Goal: Task Accomplishment & Management: Complete application form

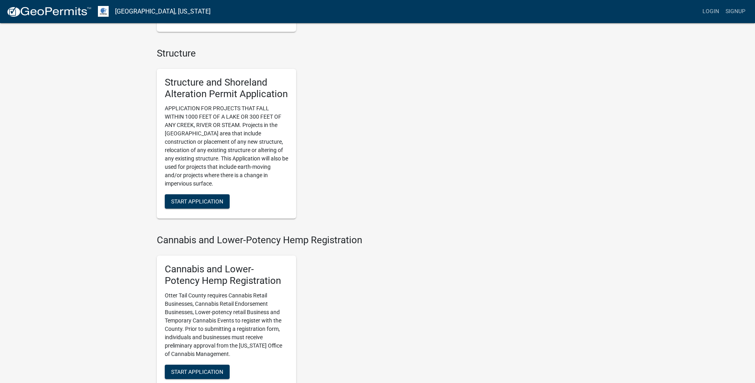
scroll to position [518, 0]
click at [186, 201] on span "Start Application" at bounding box center [197, 200] width 52 height 6
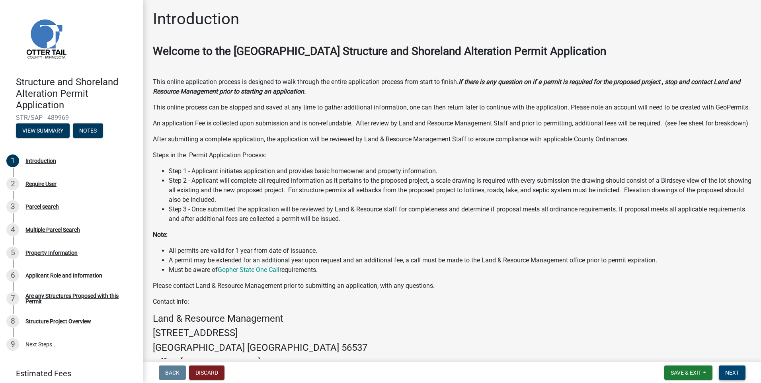
click at [732, 372] on span "Next" at bounding box center [733, 373] width 14 height 6
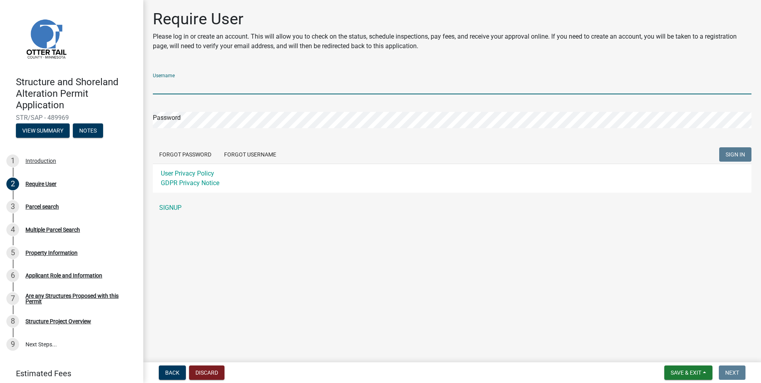
click at [156, 84] on input "Username" at bounding box center [452, 86] width 599 height 16
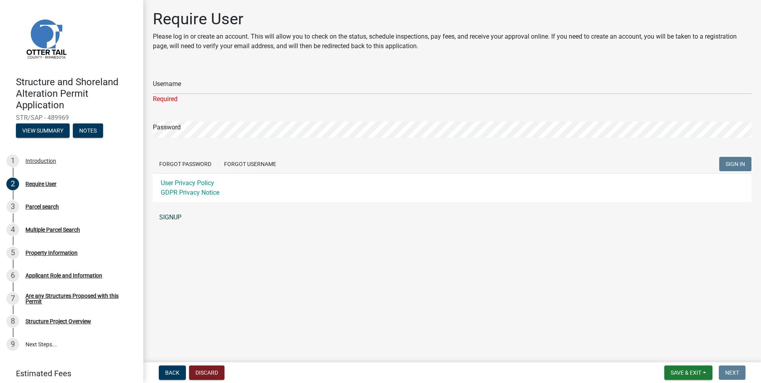
click at [172, 210] on link "SIGNUP" at bounding box center [452, 217] width 599 height 16
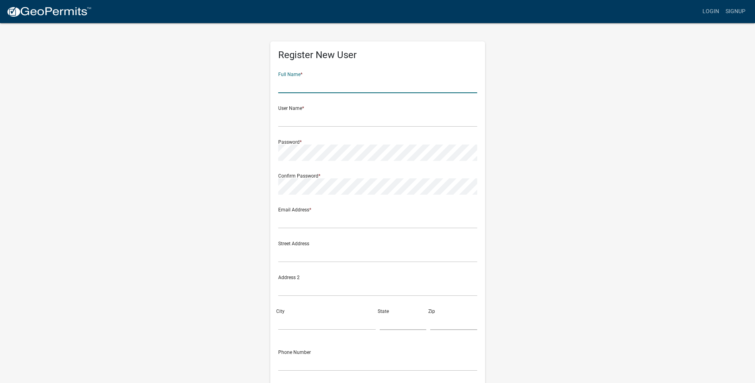
click at [292, 84] on input "text" at bounding box center [377, 85] width 199 height 16
type input "[PERSON_NAME]"
click at [281, 79] on input "text" at bounding box center [377, 85] width 199 height 16
type input "l"
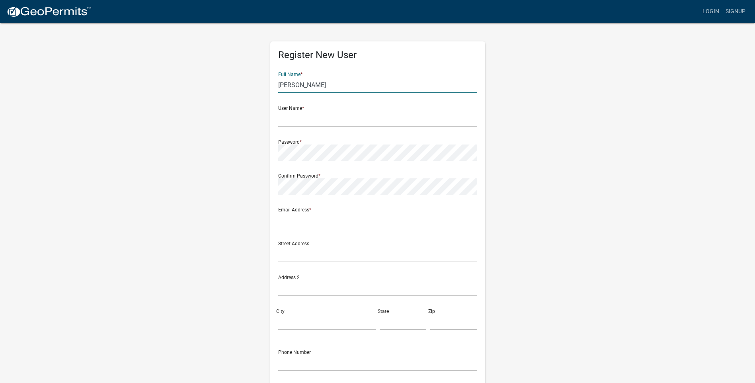
type input "[PERSON_NAME]"
type input "Larryg"
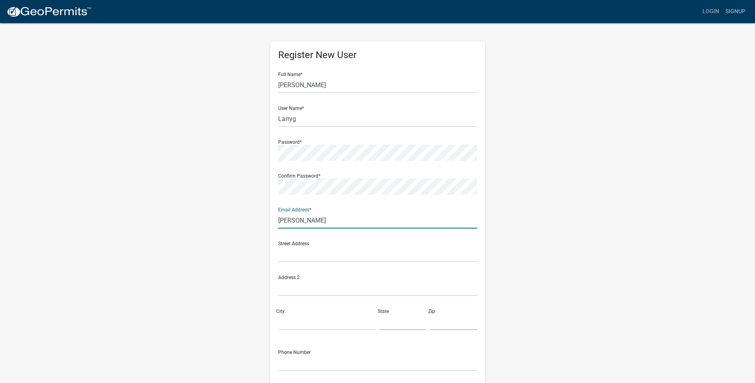
type input "[EMAIL_ADDRESS][DOMAIN_NAME]"
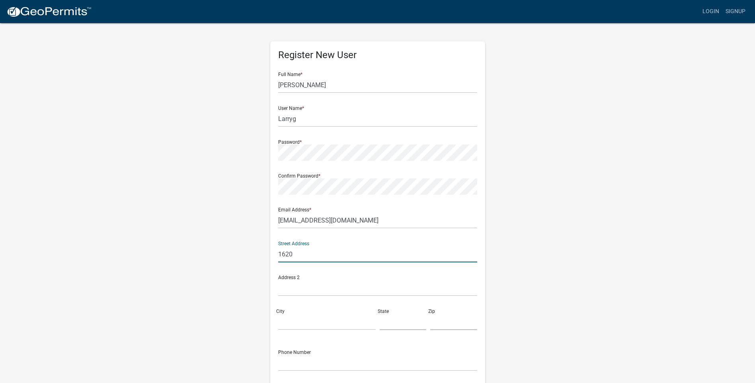
type input "1620 N Nokomis NE"
type input "[GEOGRAPHIC_DATA]"
type input "MN"
type input "56308"
type input "3207621249"
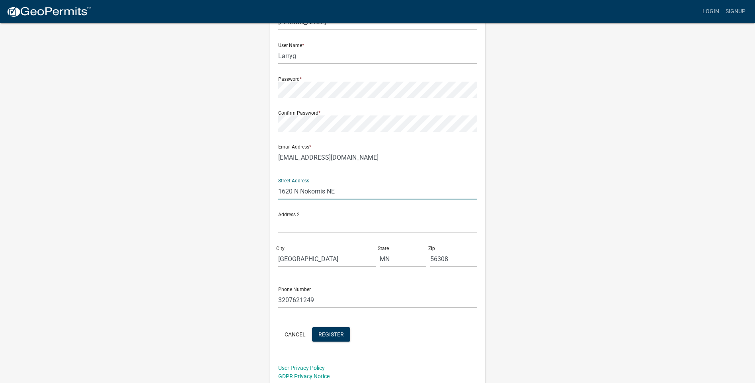
scroll to position [65, 0]
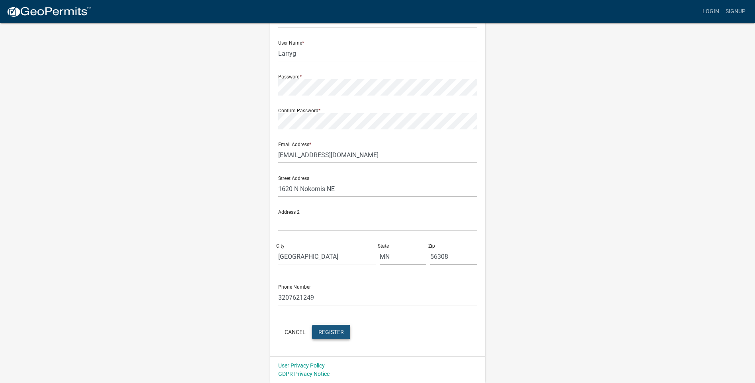
click at [329, 330] on span "Register" at bounding box center [331, 332] width 25 height 6
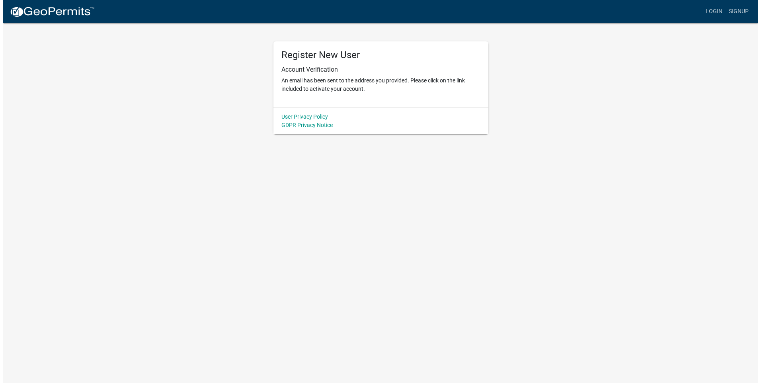
scroll to position [0, 0]
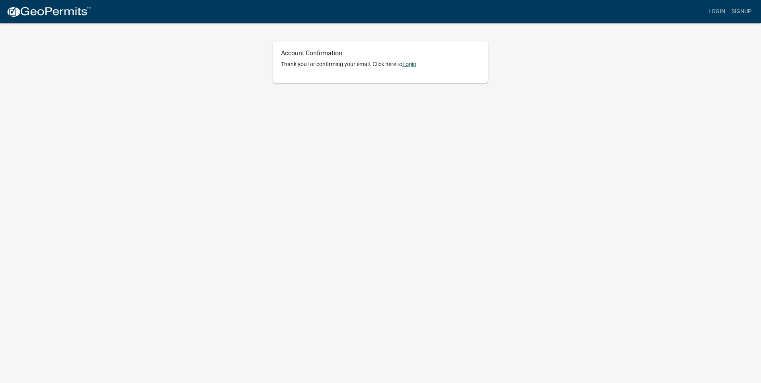
click at [414, 64] on link "Login" at bounding box center [410, 64] width 14 height 6
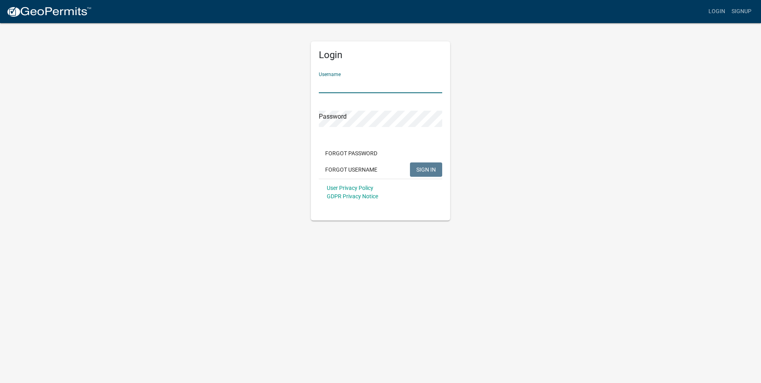
drag, startPoint x: 338, startPoint y: 85, endPoint x: 452, endPoint y: 74, distance: 114.5
click at [339, 85] on input "Username" at bounding box center [380, 85] width 123 height 16
type input "l"
type input "Larryg"
click at [410, 162] on button "SIGN IN" at bounding box center [426, 169] width 32 height 14
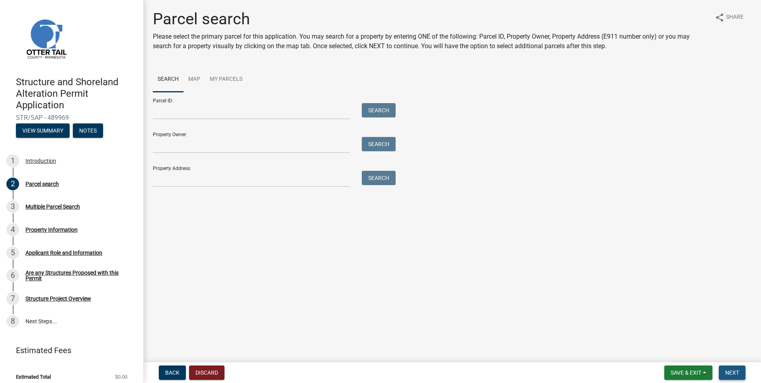
click at [728, 371] on span "Next" at bounding box center [733, 373] width 14 height 6
click at [170, 371] on span "Back" at bounding box center [172, 373] width 14 height 6
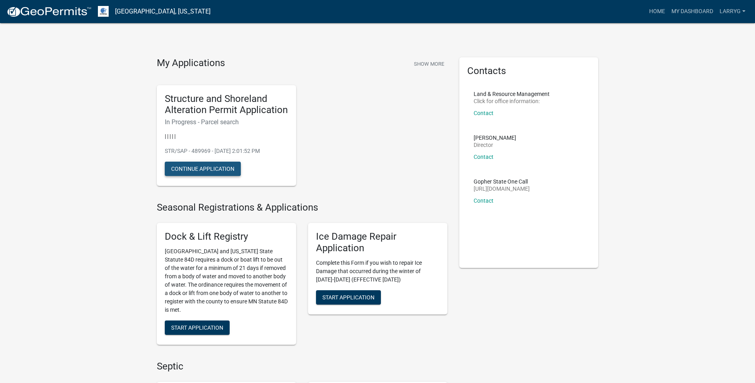
click at [196, 165] on button "Continue Application" at bounding box center [203, 169] width 76 height 14
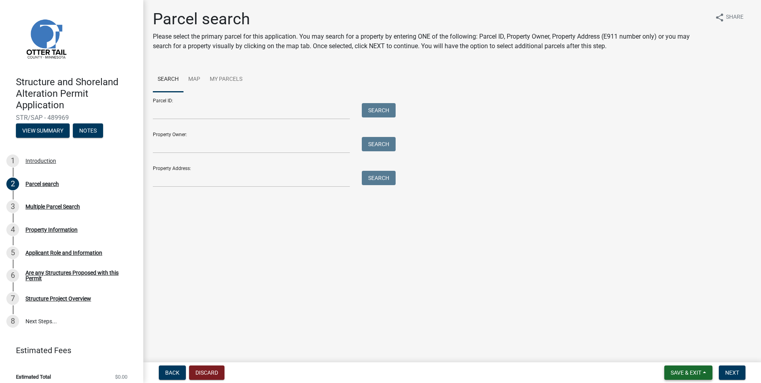
click at [682, 369] on button "Save & Exit" at bounding box center [689, 373] width 48 height 14
click at [691, 353] on button "Save & Exit" at bounding box center [681, 351] width 64 height 19
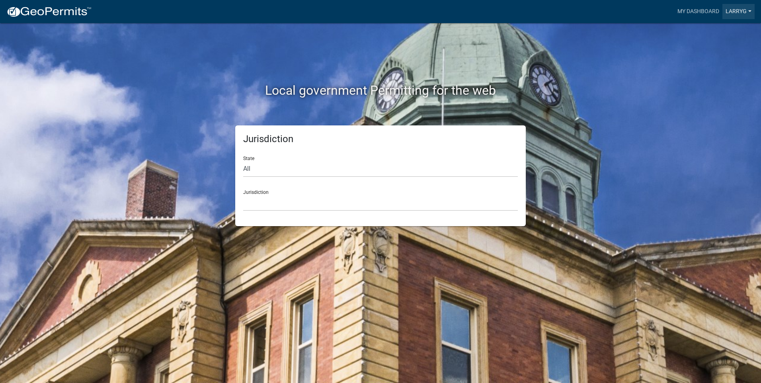
click at [744, 11] on link "Larryg" at bounding box center [739, 11] width 32 height 15
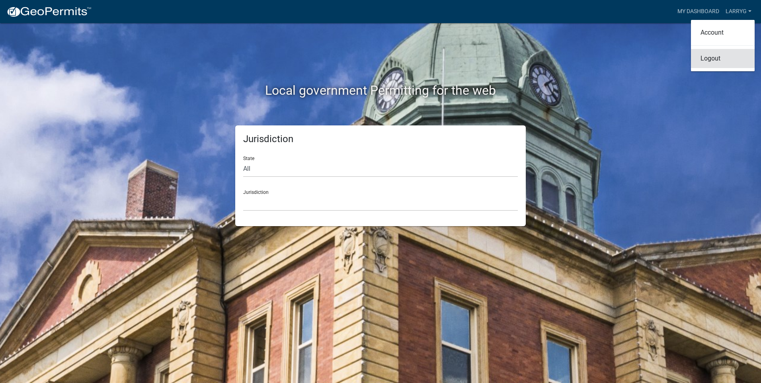
click at [712, 58] on link "Logout" at bounding box center [723, 58] width 64 height 19
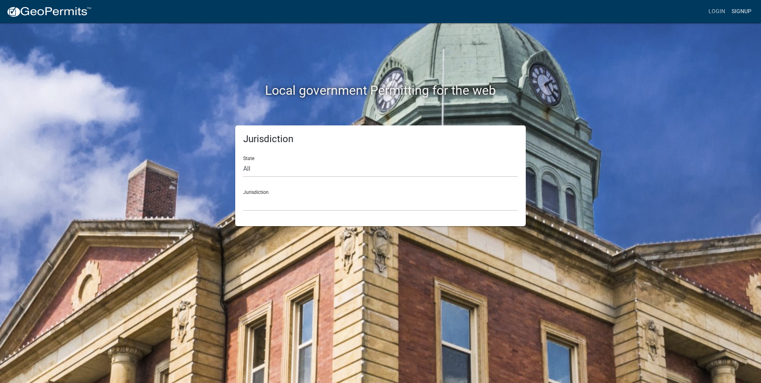
click at [738, 11] on link "Signup" at bounding box center [742, 11] width 26 height 15
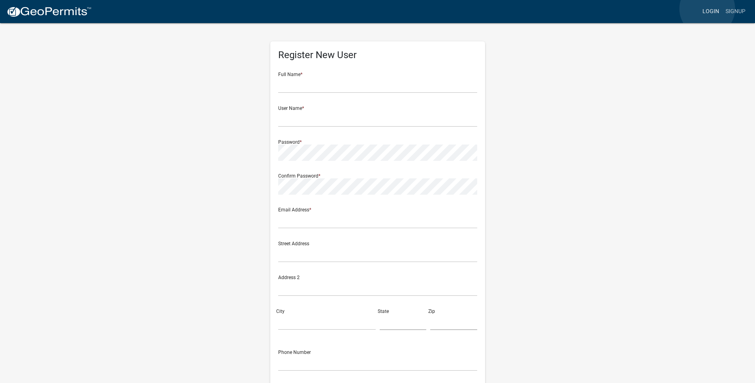
click at [708, 9] on link "Login" at bounding box center [711, 11] width 23 height 15
